Goal: Task Accomplishment & Management: Manage account settings

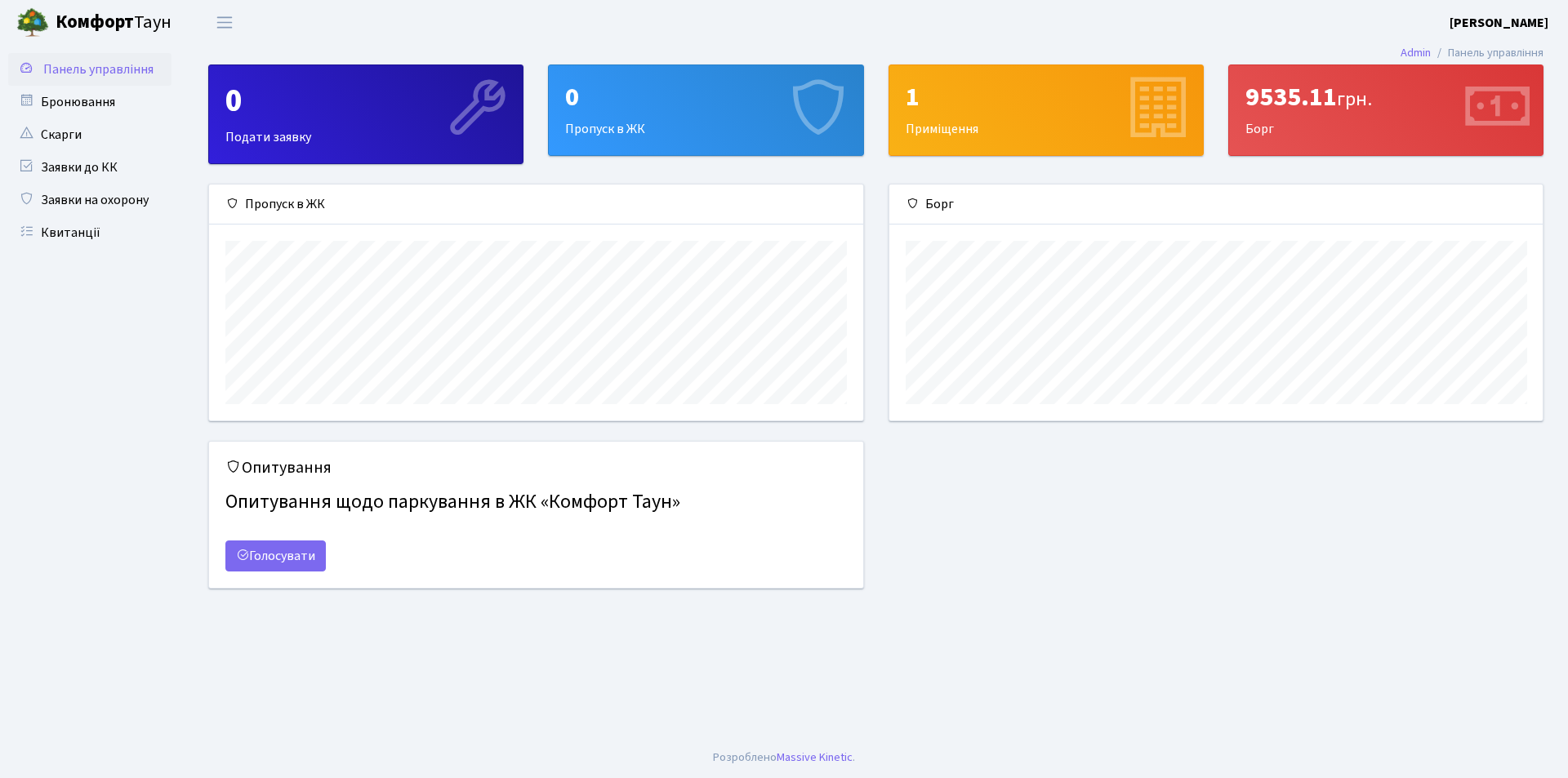
scroll to position [236, 654]
click at [64, 169] on link "Заявки до КК" at bounding box center [89, 167] width 163 height 33
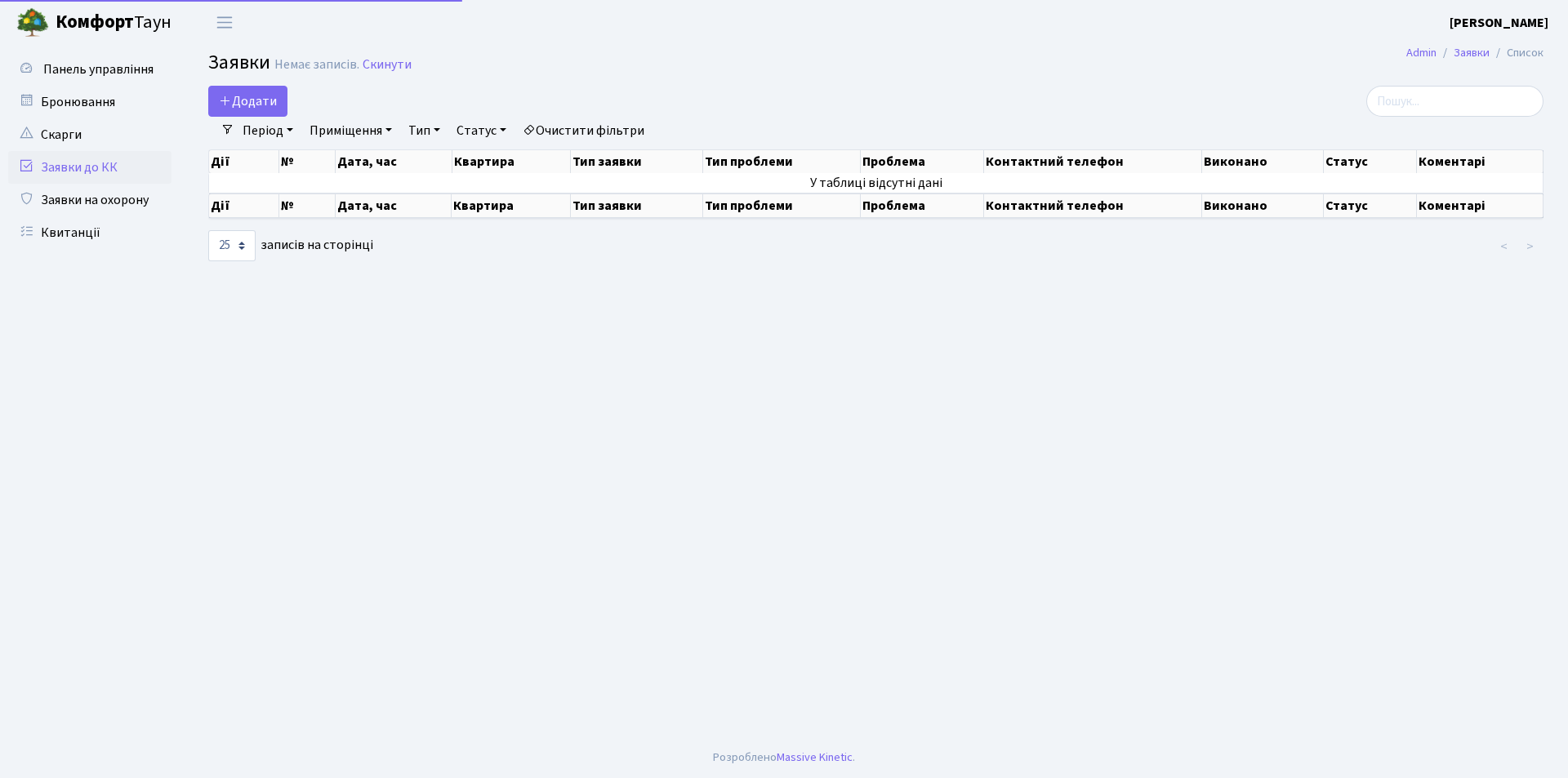
select select "25"
click at [64, 230] on link "Квитанції" at bounding box center [89, 232] width 163 height 33
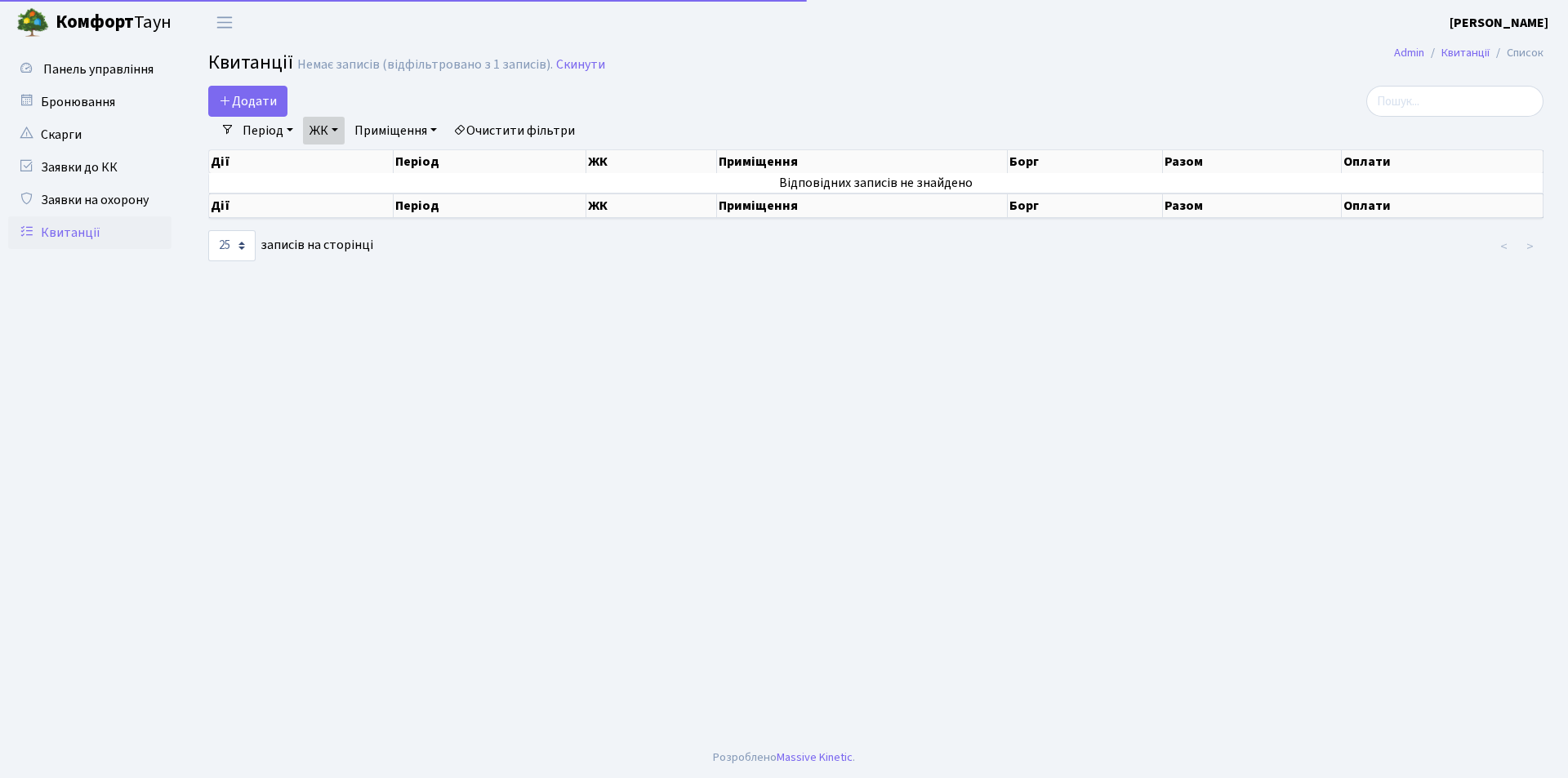
select select "25"
click at [70, 103] on link "Бронювання" at bounding box center [89, 102] width 163 height 33
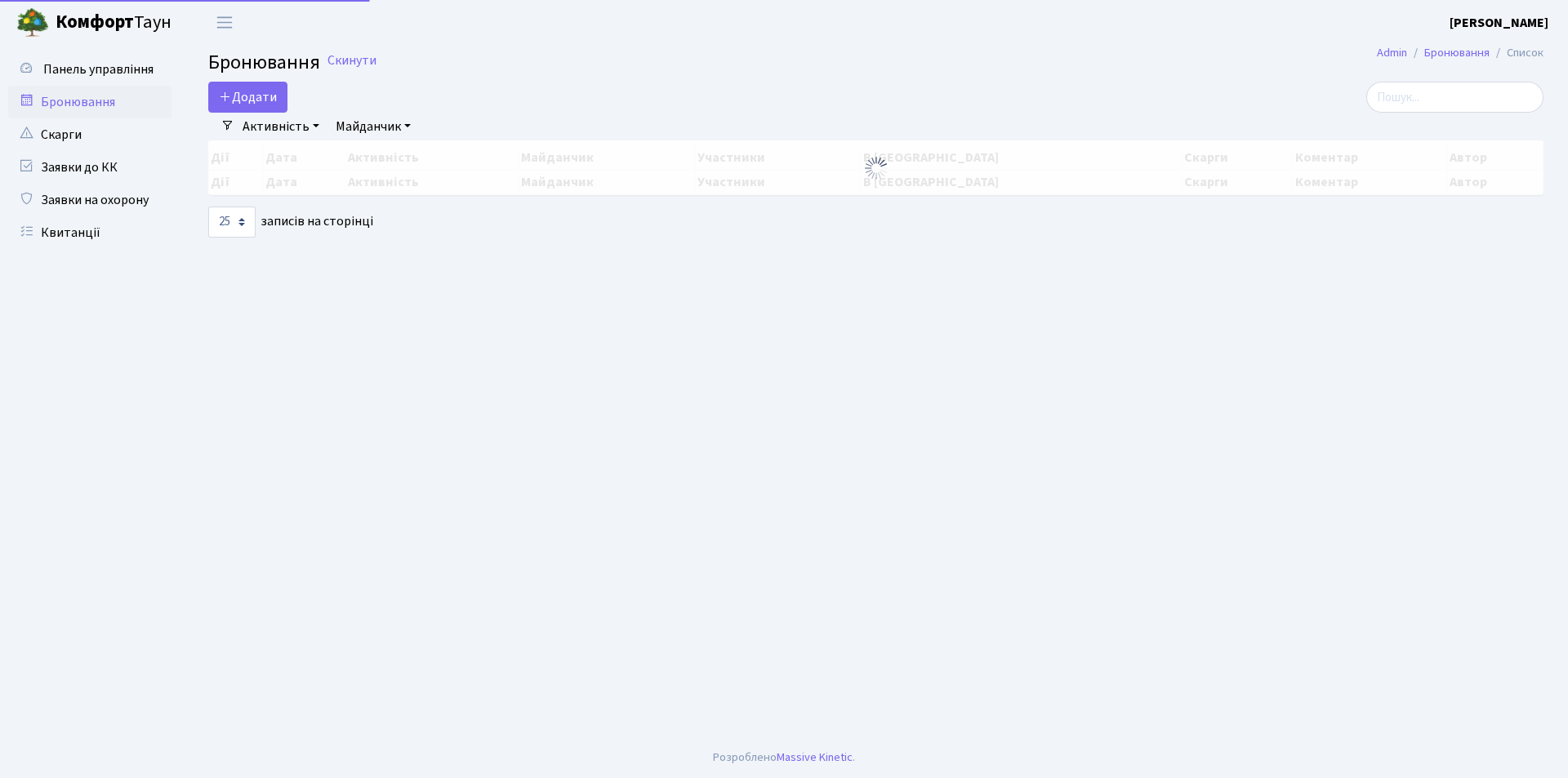
select select "25"
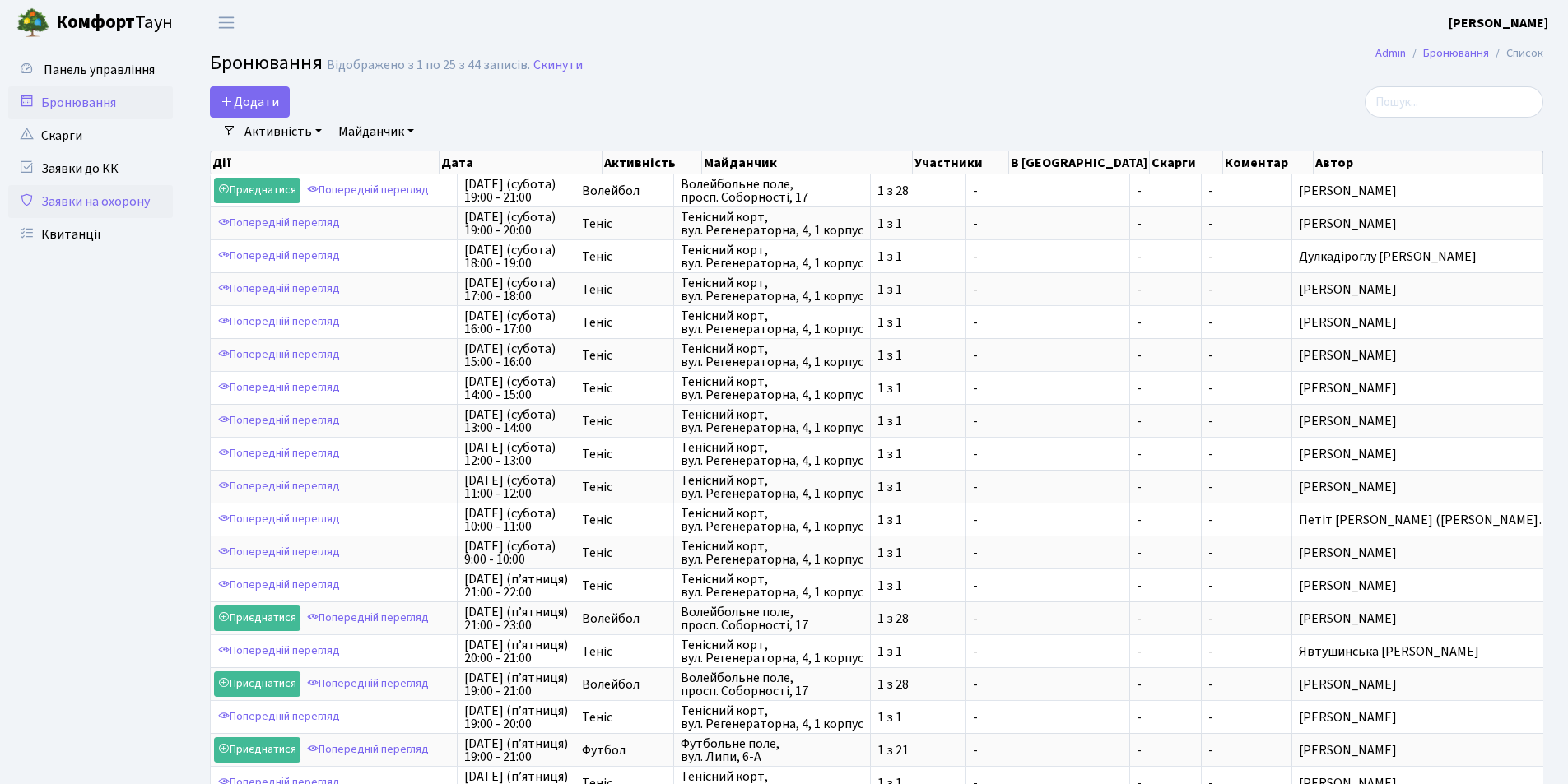
click at [101, 202] on link "Заявки на охорону" at bounding box center [90, 201] width 165 height 33
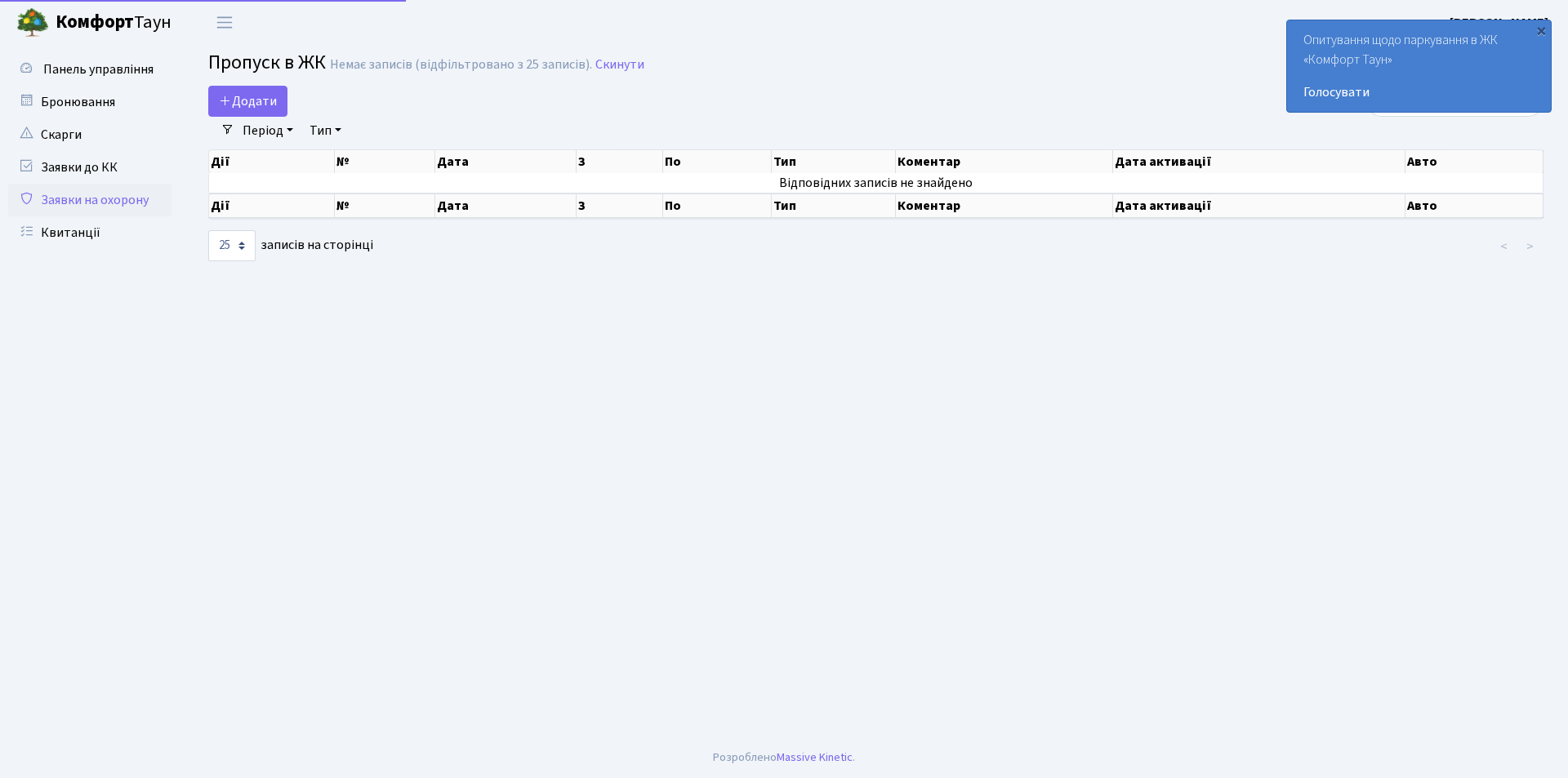
select select "25"
click at [55, 168] on link "Заявки до КК" at bounding box center [89, 167] width 163 height 33
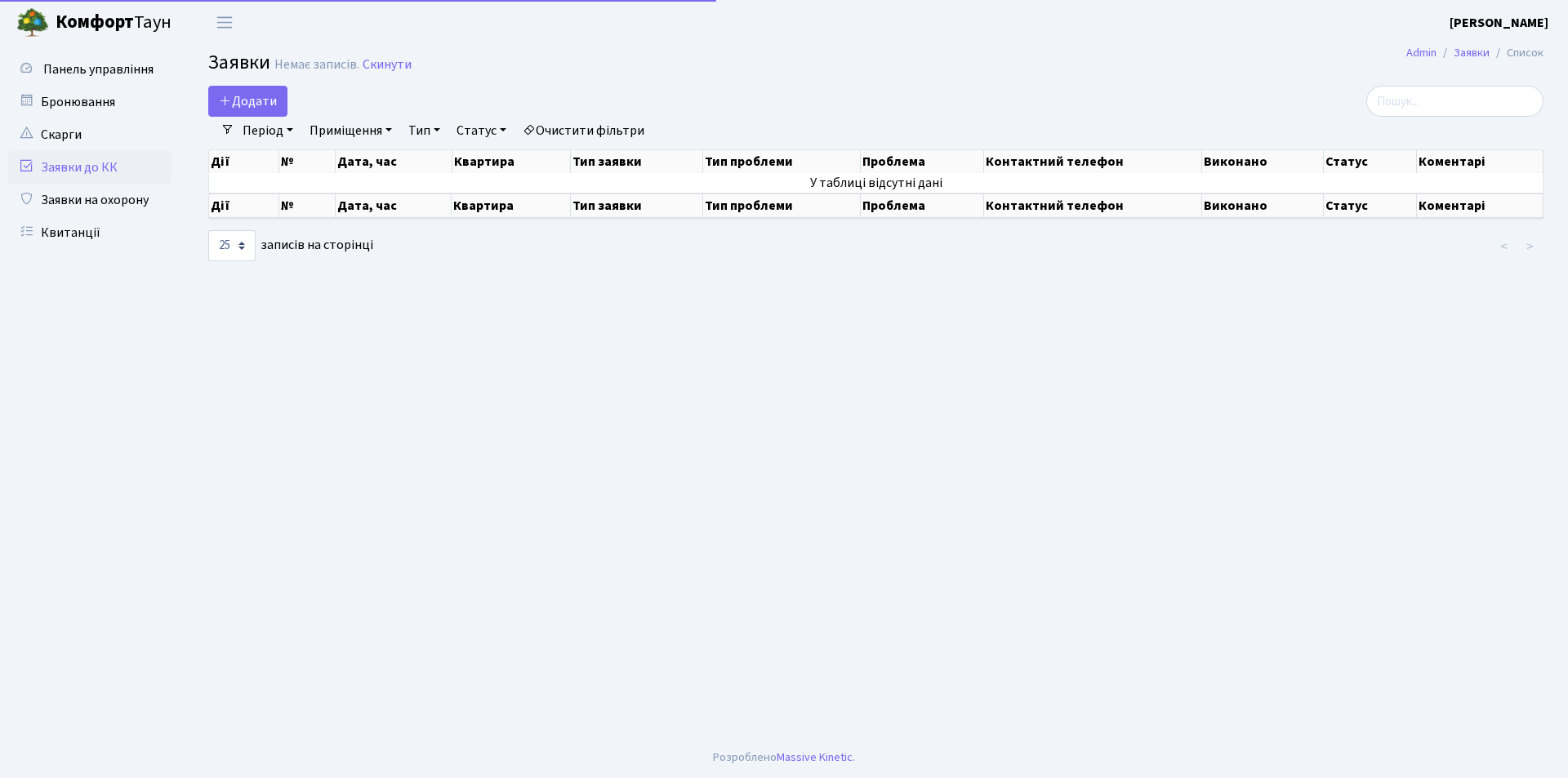
select select "25"
click at [100, 69] on span "Панель управління" at bounding box center [98, 69] width 110 height 18
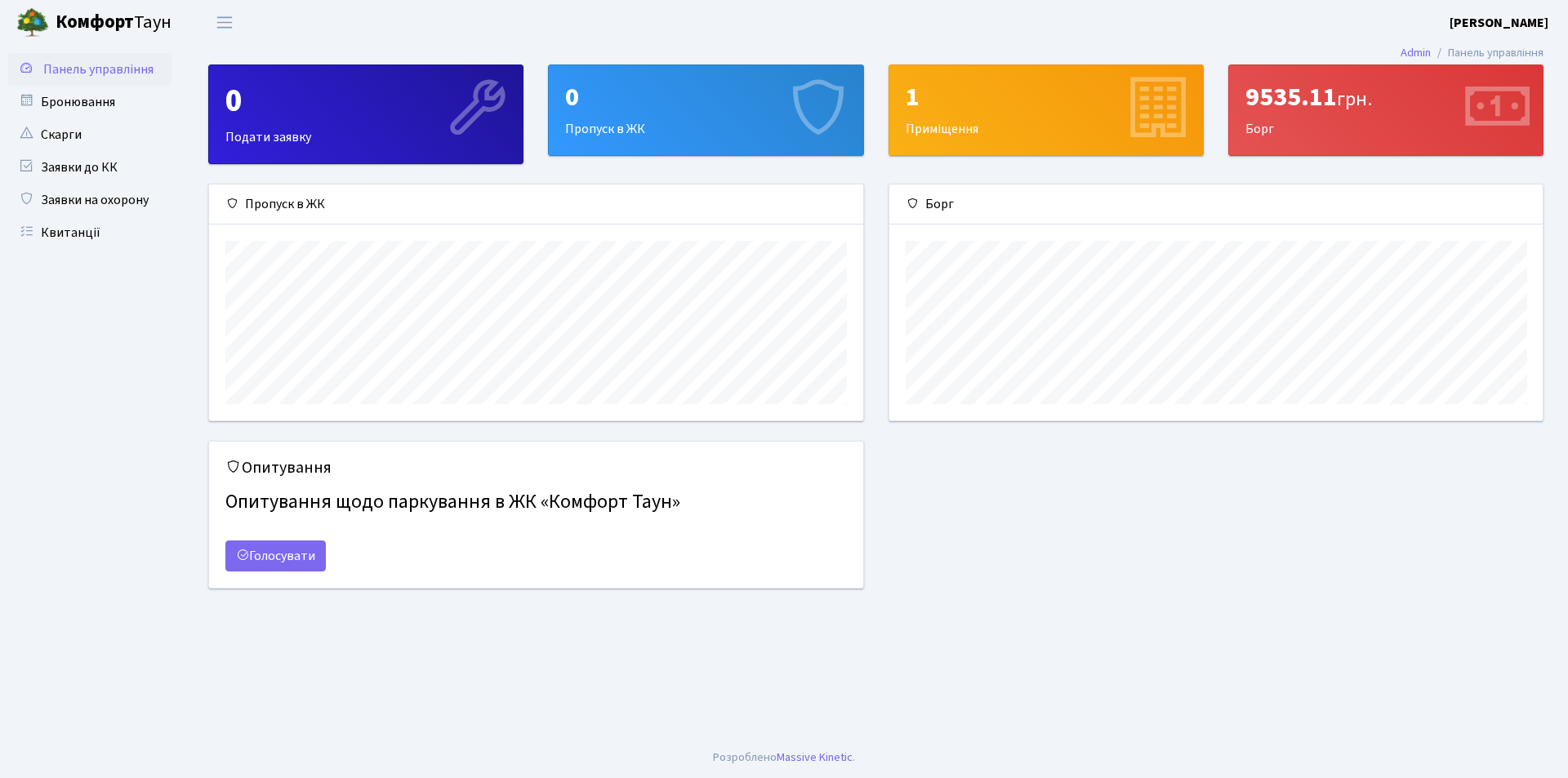
scroll to position [236, 654]
click at [1532, 24] on b "[PERSON_NAME]" at bounding box center [1499, 23] width 99 height 18
click at [1497, 49] on link "Мій обліковий запис" at bounding box center [1466, 50] width 163 height 26
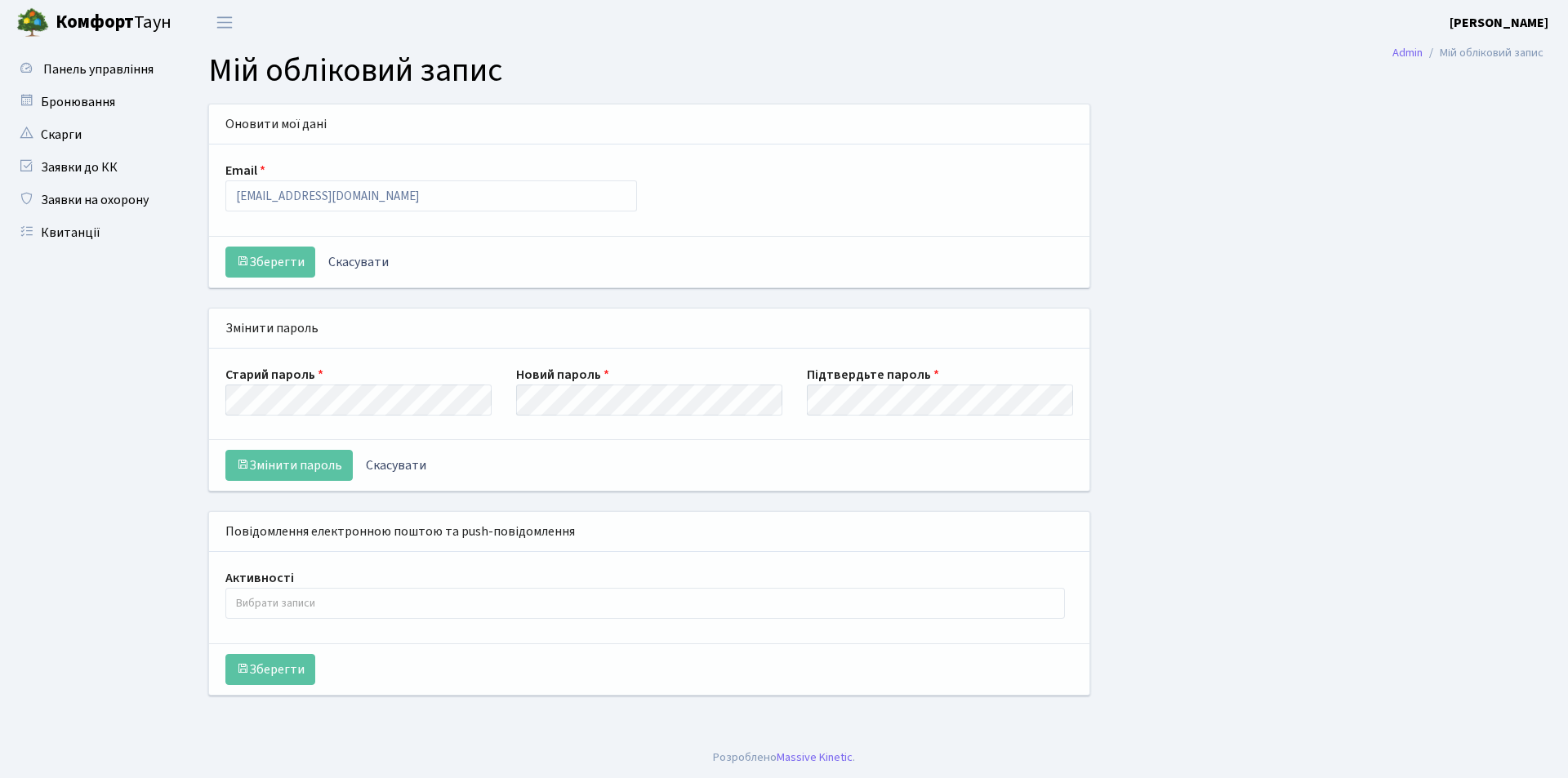
select select
click at [478, 404] on div "Старий пароль Новий пароль Підтвердьте пароль" at bounding box center [649, 394] width 873 height 59
click at [769, 402] on div "Старий пароль Новий пароль Підтвердьте пароль" at bounding box center [649, 394] width 873 height 59
click at [225, 449] on button "Змінити пароль" at bounding box center [289, 465] width 127 height 31
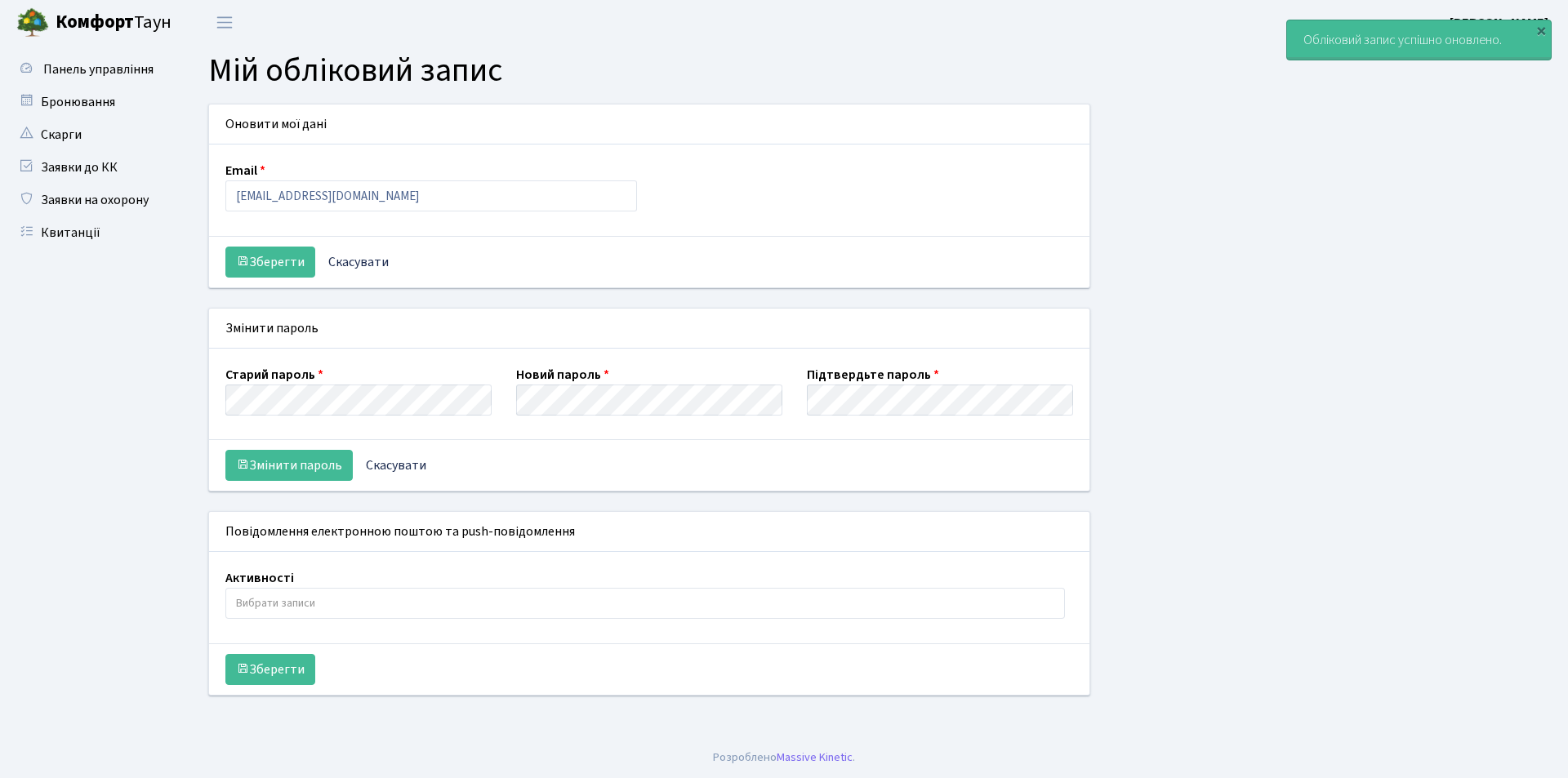
select select
